Goal: Navigation & Orientation: Find specific page/section

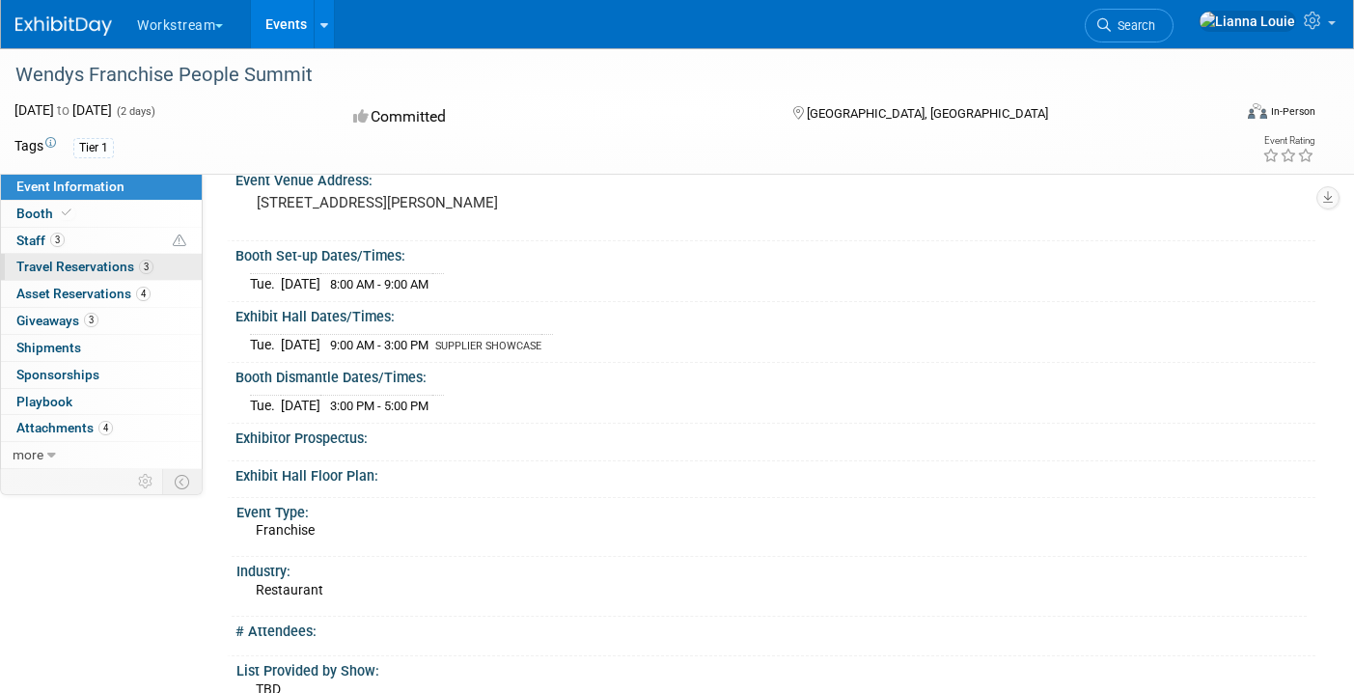
click at [128, 269] on span "Travel Reservations 3" at bounding box center [84, 266] width 137 height 15
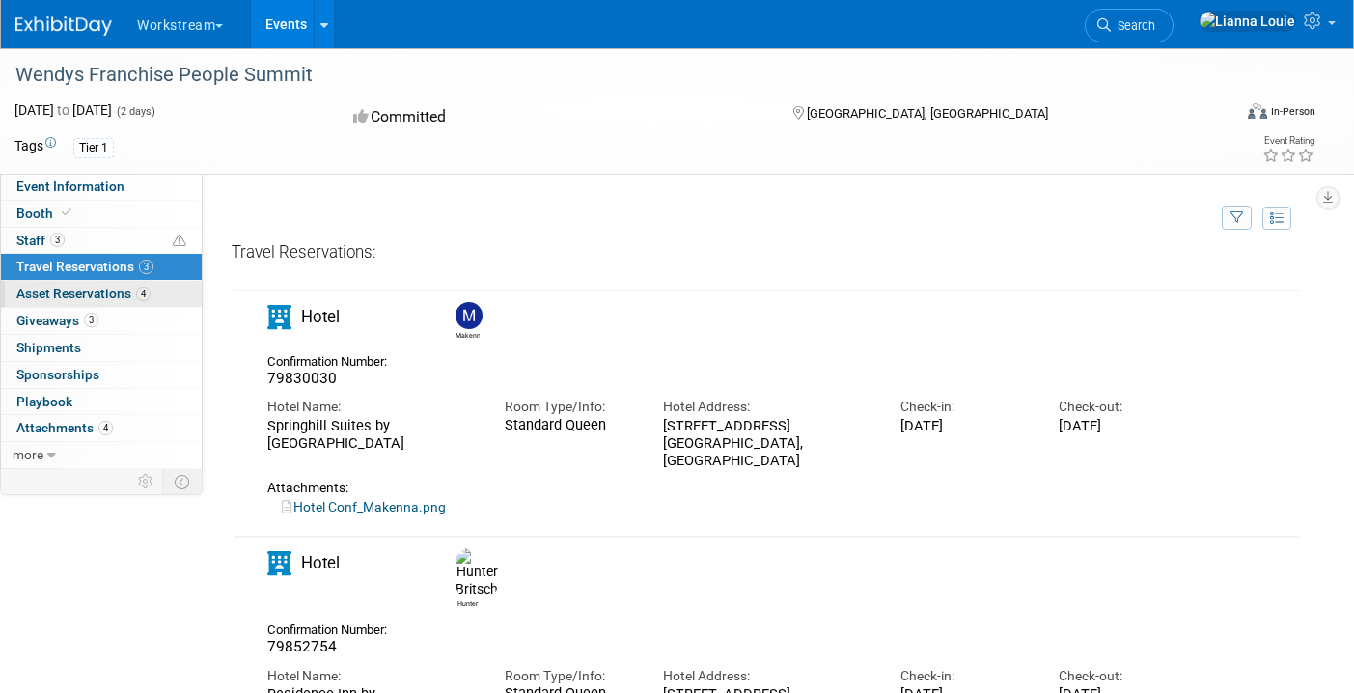
click at [134, 295] on span "Asset Reservations 4" at bounding box center [83, 293] width 134 height 15
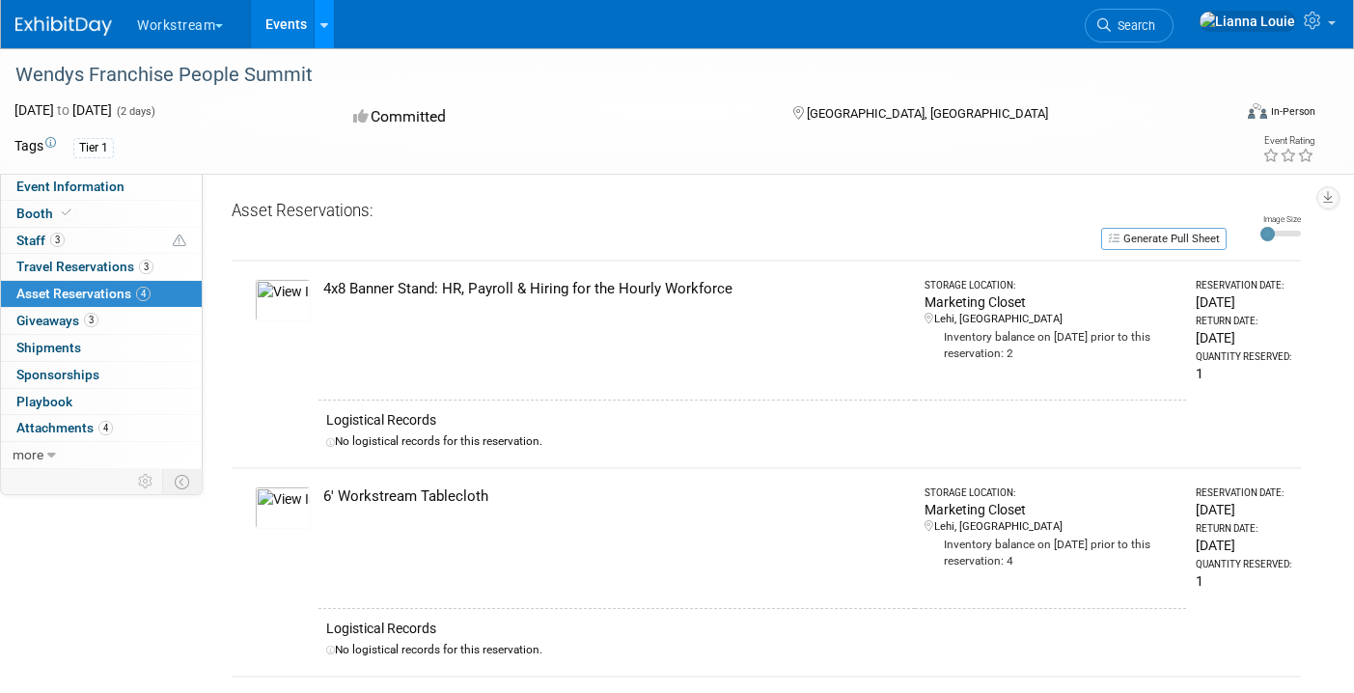
click at [330, 40] on link at bounding box center [324, 24] width 20 height 48
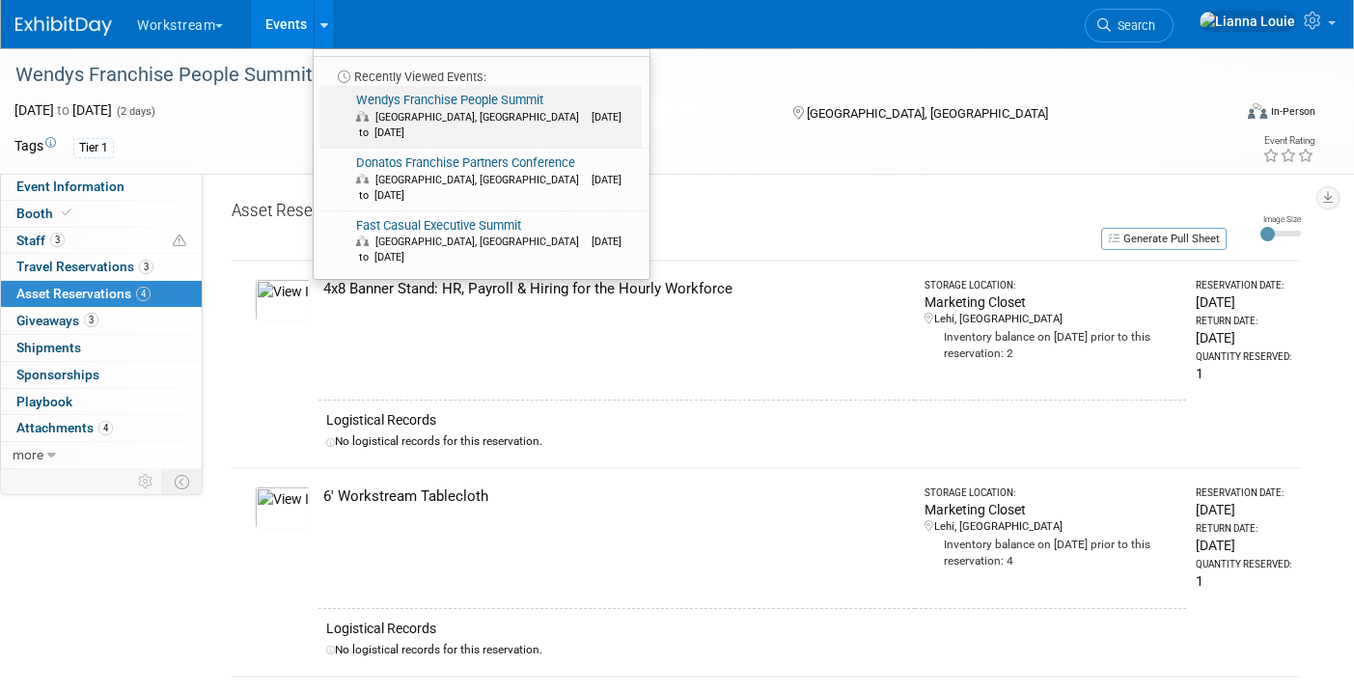
click at [406, 122] on span "[GEOGRAPHIC_DATA], [GEOGRAPHIC_DATA]" at bounding box center [481, 117] width 213 height 13
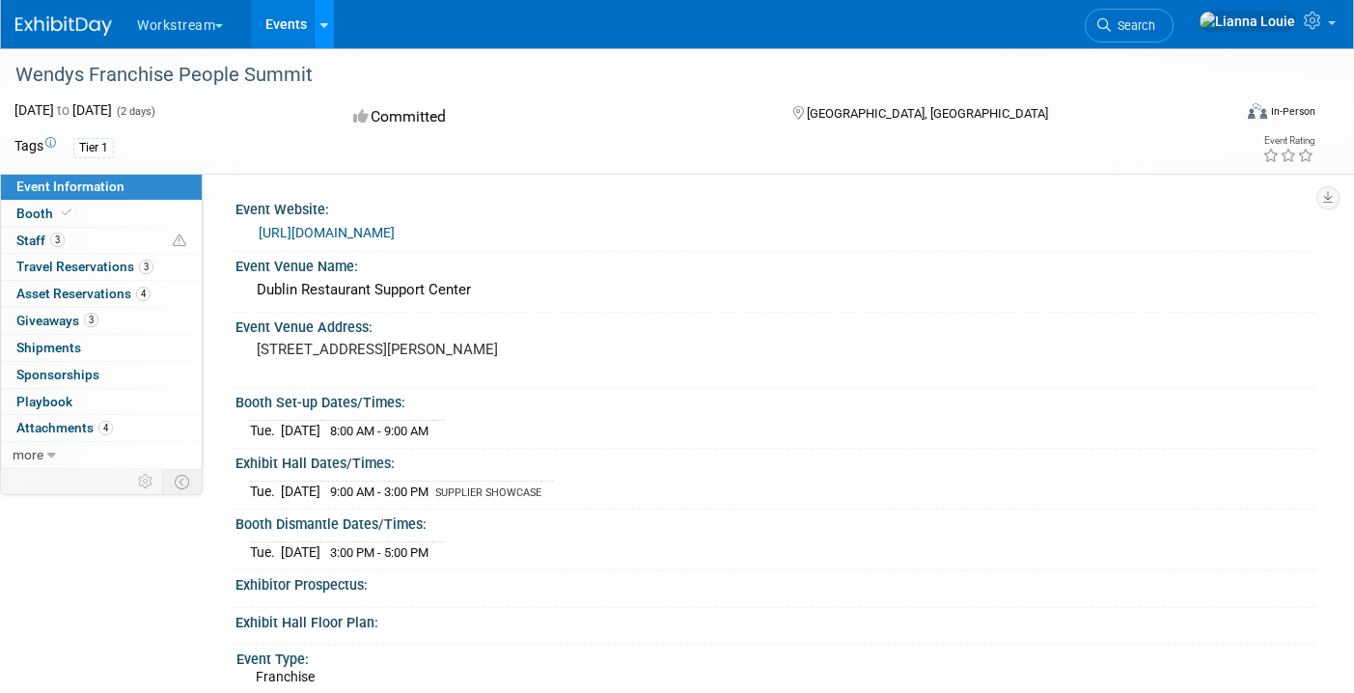
click at [330, 13] on link at bounding box center [324, 24] width 20 height 48
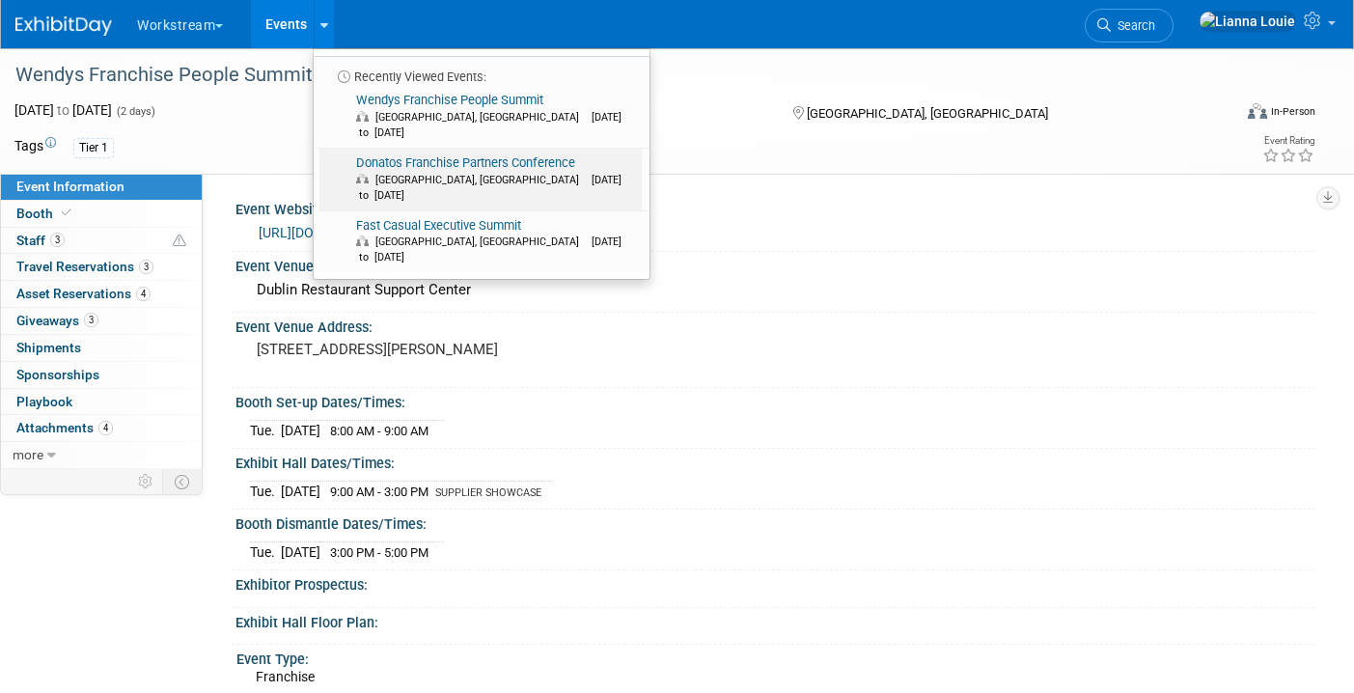
click at [409, 149] on link "Donatos Franchise Partners Conference [GEOGRAPHIC_DATA], [GEOGRAPHIC_DATA] [DAT…" at bounding box center [480, 180] width 322 height 62
